Goal: Check status: Check status

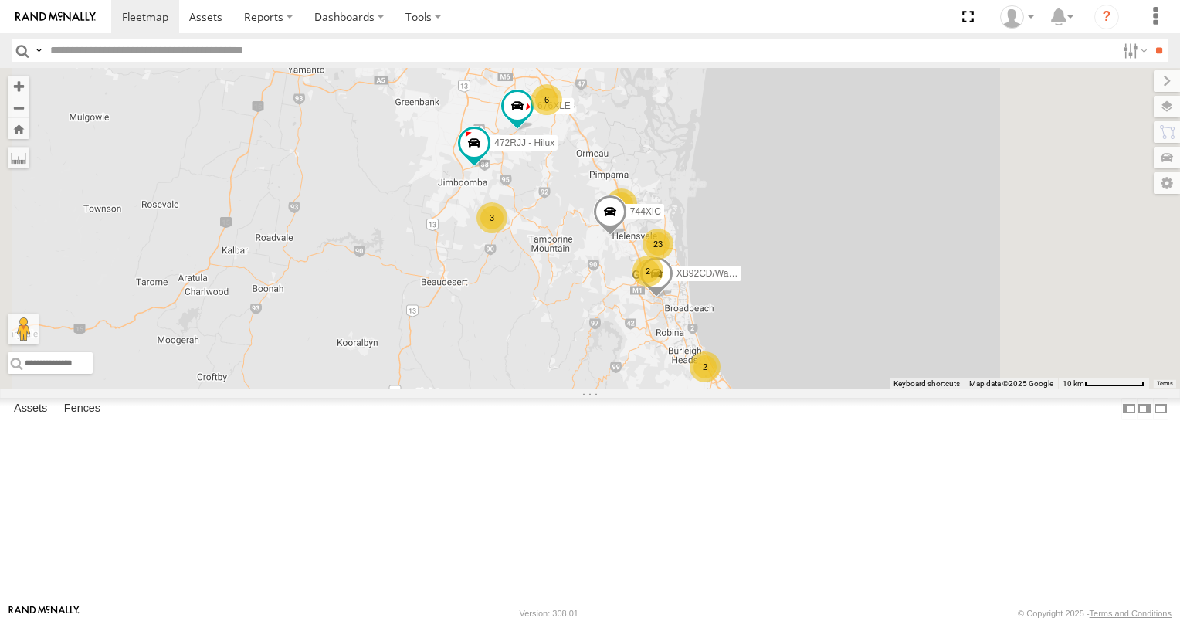
click at [0, 0] on span at bounding box center [0, 0] width 0 height 0
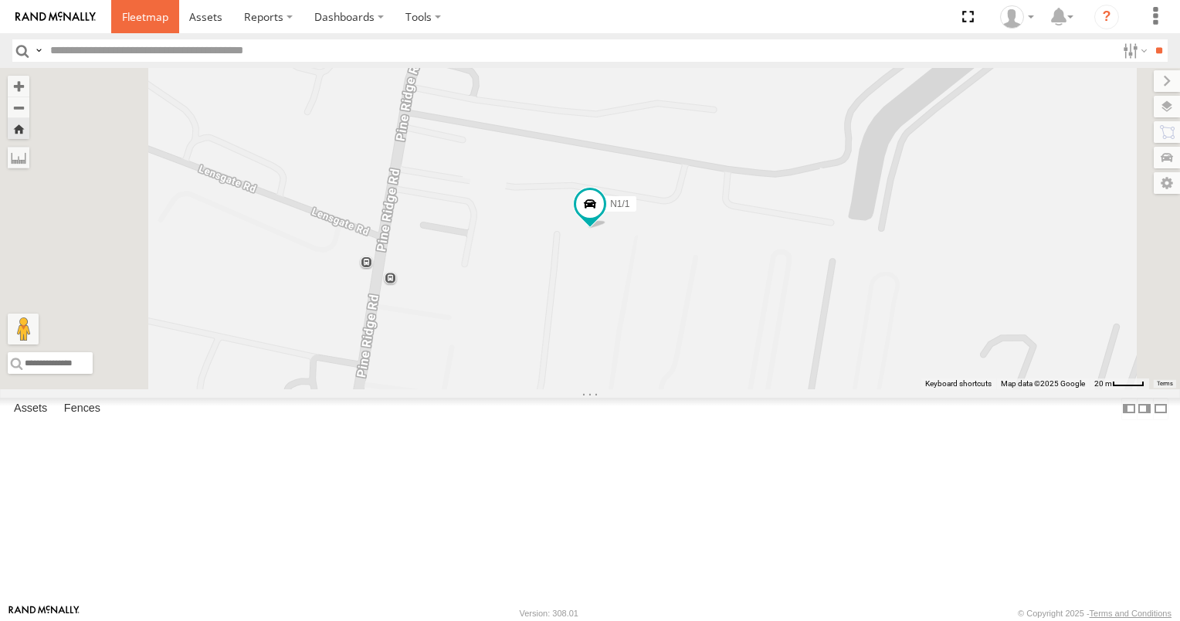
click at [154, 24] on link at bounding box center [145, 16] width 68 height 33
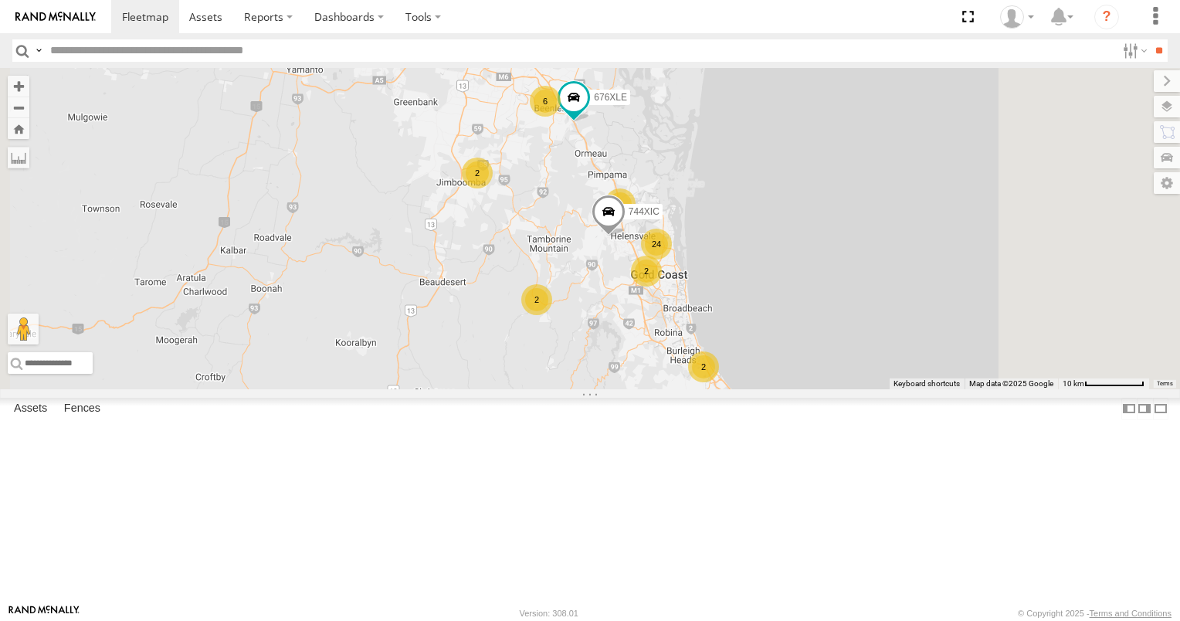
scroll to position [463, 0]
click at [0, 0] on div "N1/1" at bounding box center [0, 0] width 0 height 0
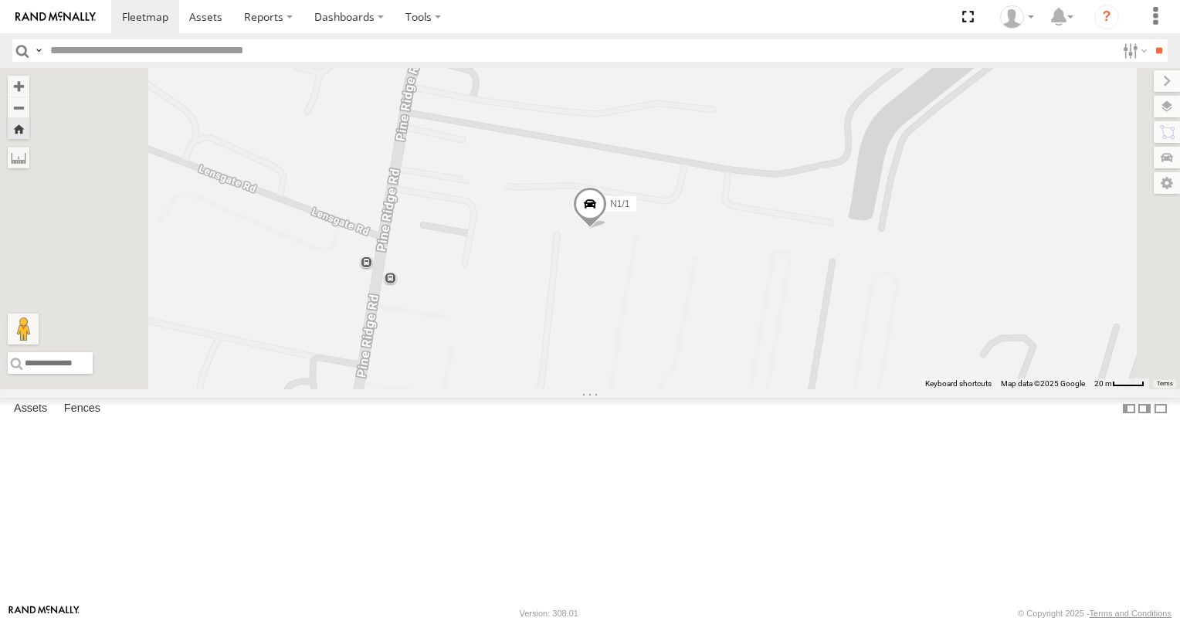
click at [607, 229] on span at bounding box center [590, 208] width 34 height 42
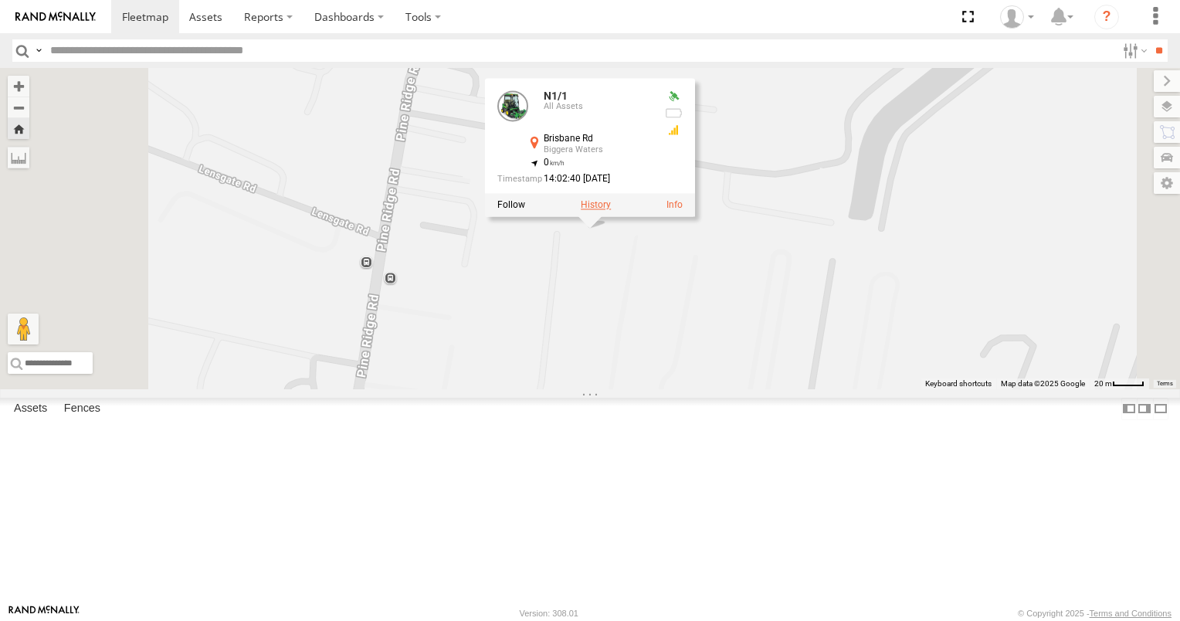
click at [611, 211] on label at bounding box center [596, 205] width 30 height 11
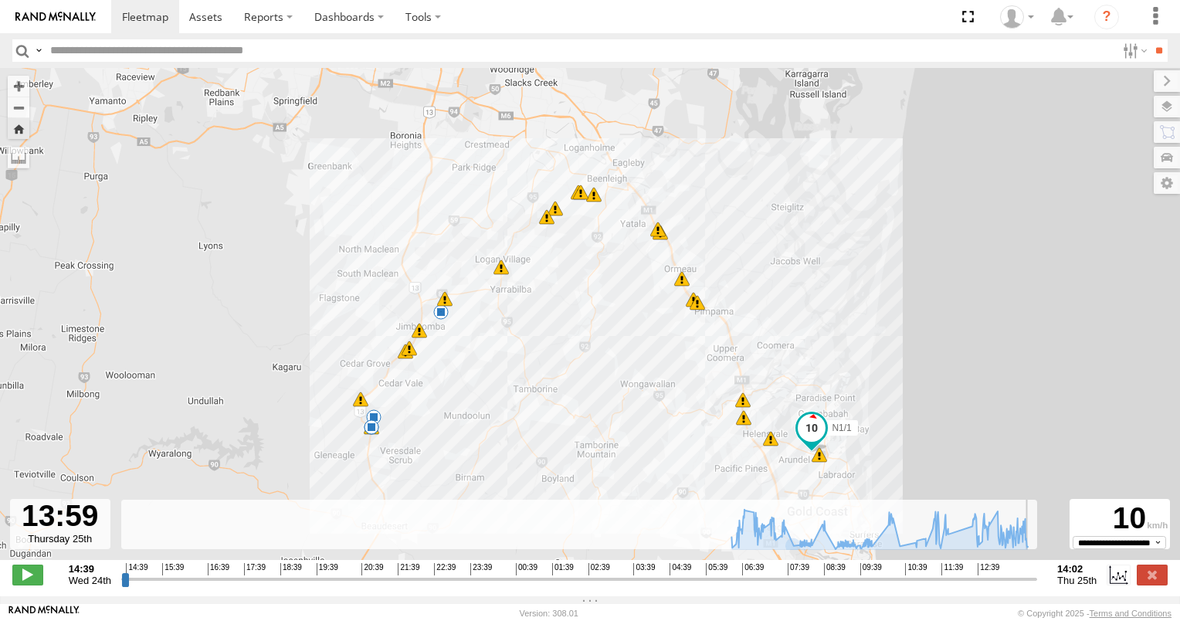
drag, startPoint x: 124, startPoint y: 587, endPoint x: 1030, endPoint y: 624, distance: 906.7
type input "**********"
click at [1030, 586] on input "range" at bounding box center [579, 579] width 916 height 15
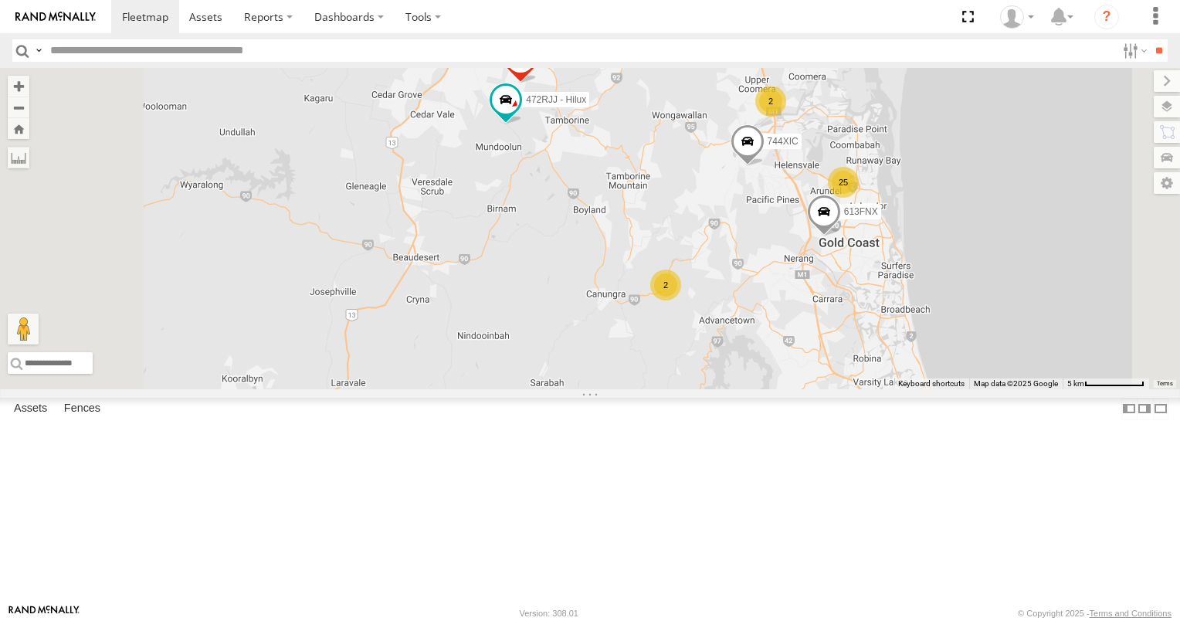
scroll to position [77, 0]
click at [0, 0] on div "XB92CD/Water" at bounding box center [0, 0] width 0 height 0
